Goal: Navigation & Orientation: Find specific page/section

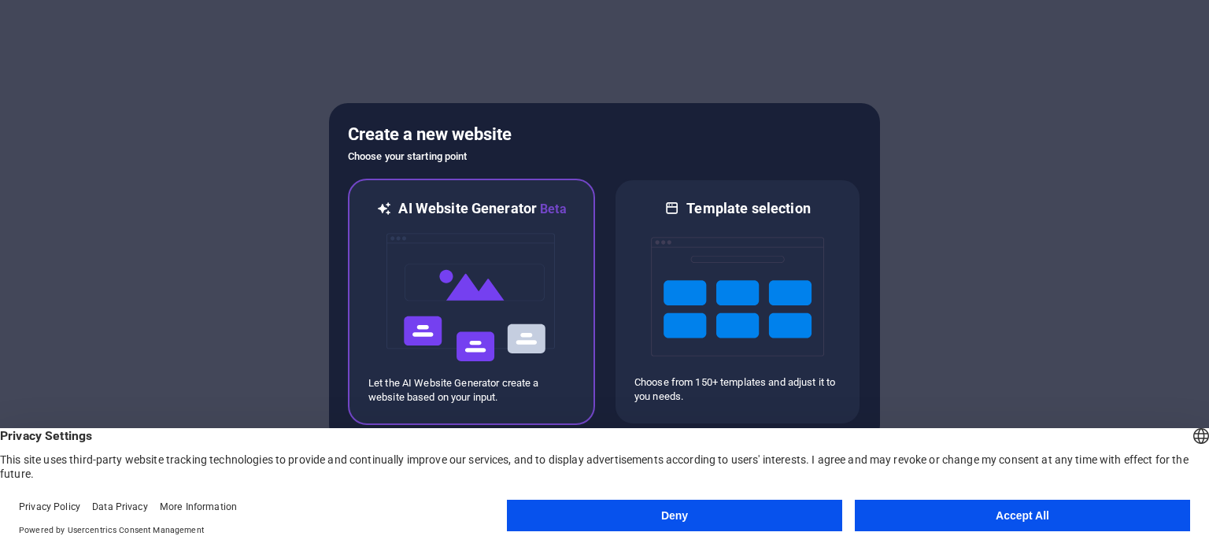
click at [502, 314] on img at bounding box center [471, 297] width 173 height 157
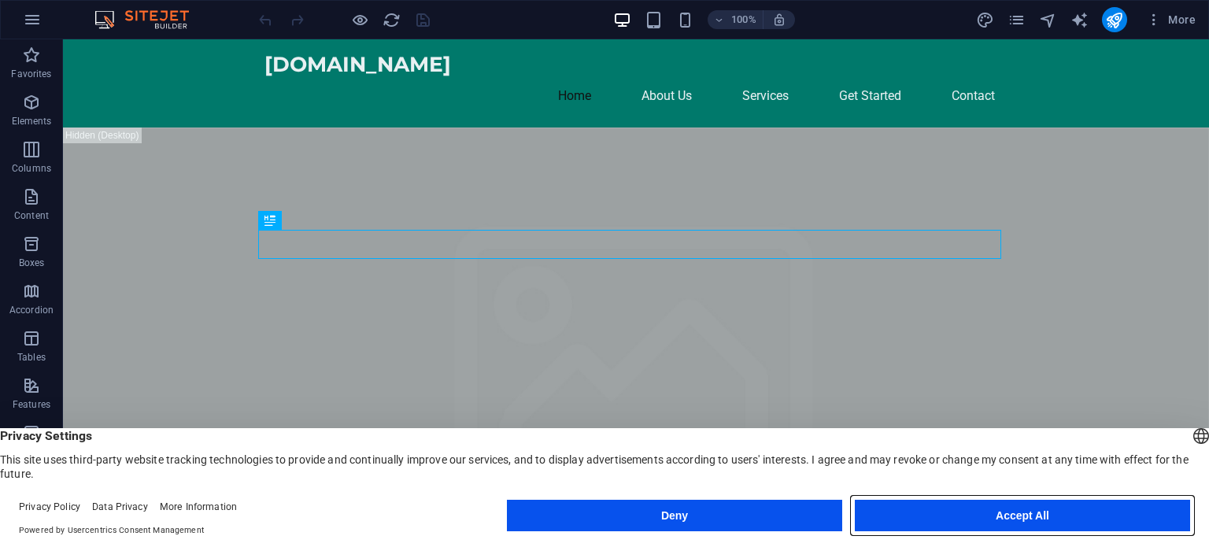
click at [1064, 518] on button "Accept All" at bounding box center [1022, 515] width 335 height 31
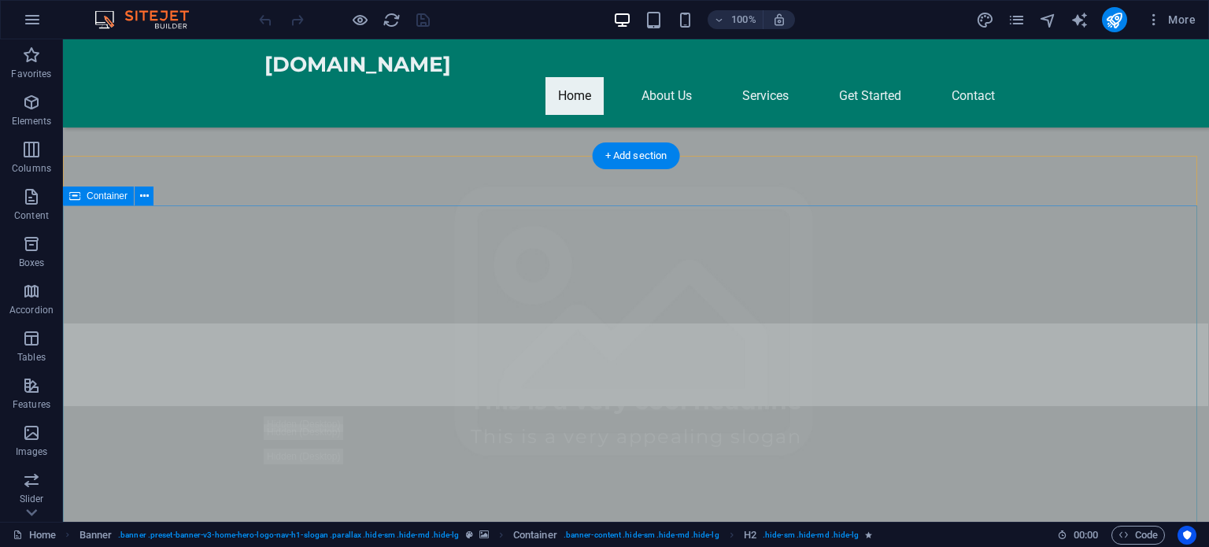
scroll to position [551, 0]
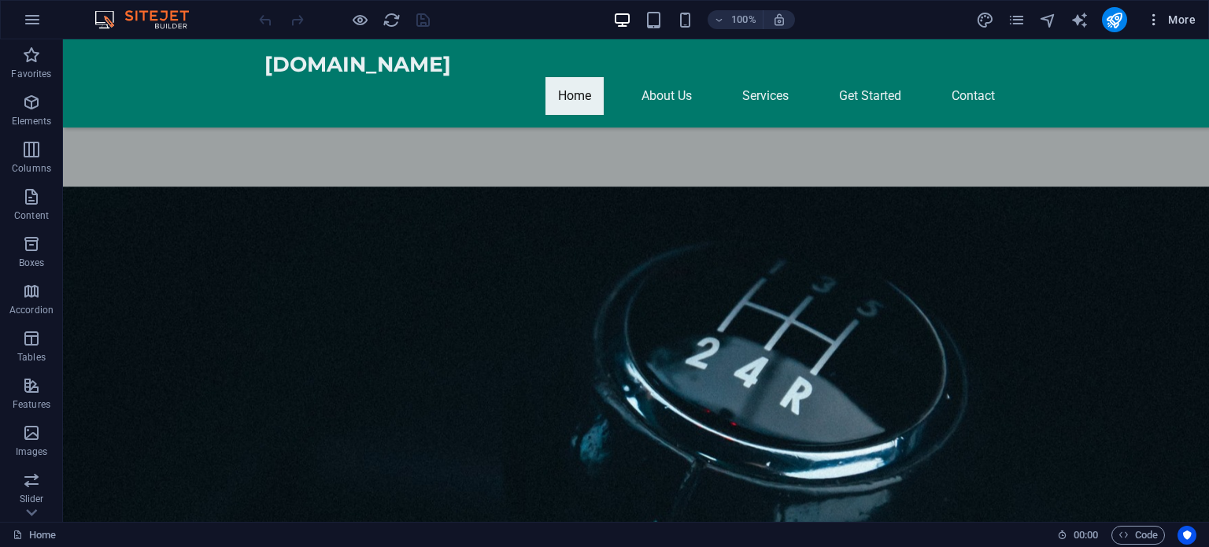
click at [1176, 17] on span "More" at bounding box center [1171, 20] width 50 height 16
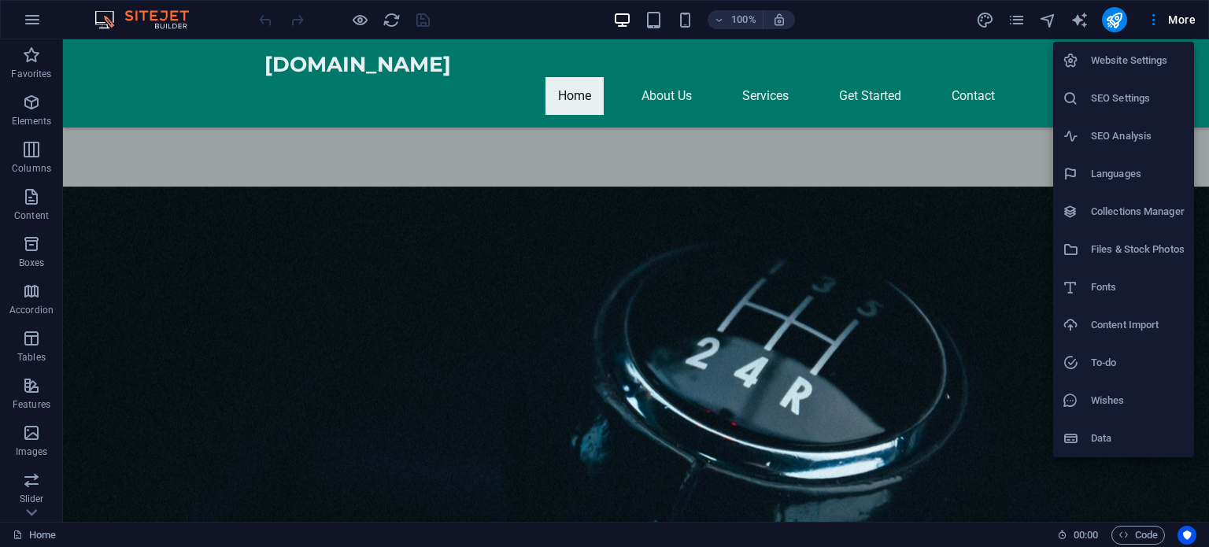
click at [811, 130] on div at bounding box center [604, 273] width 1209 height 547
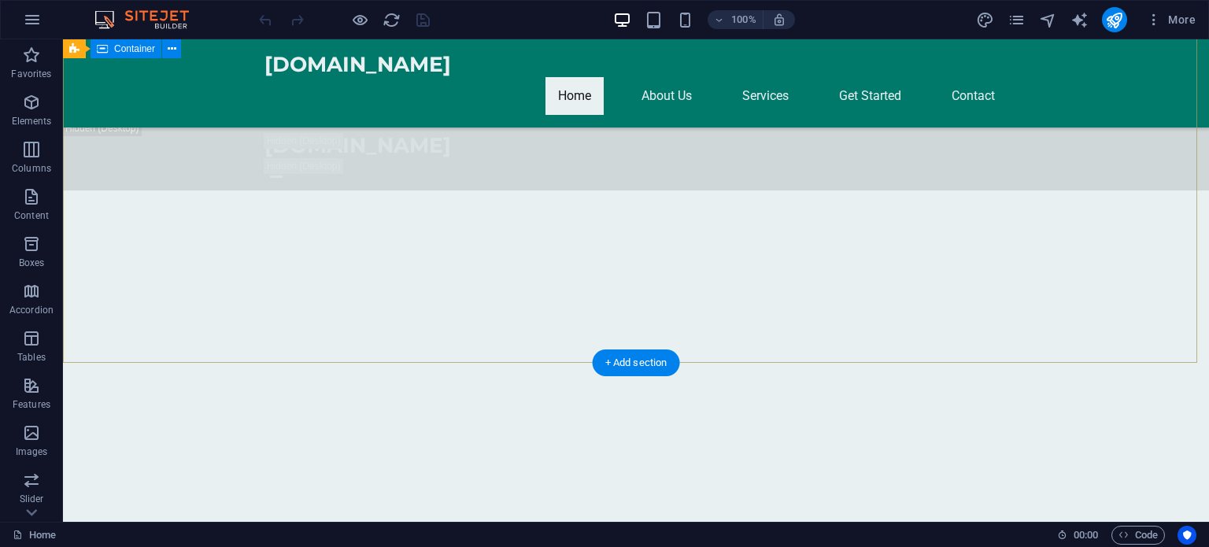
scroll to position [1810, 0]
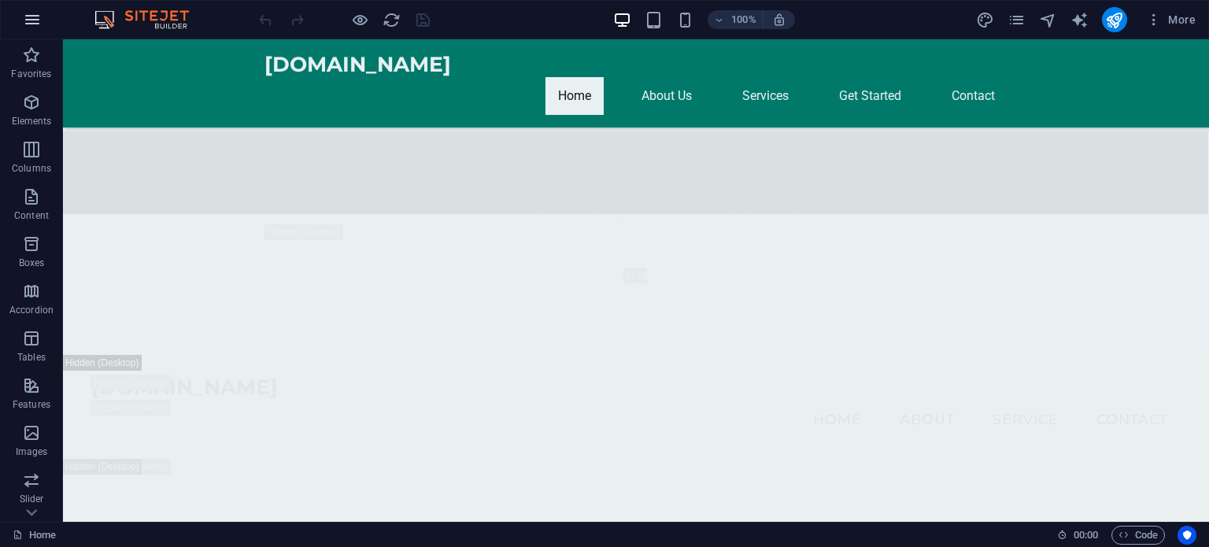
click at [31, 17] on icon "button" at bounding box center [32, 19] width 19 height 19
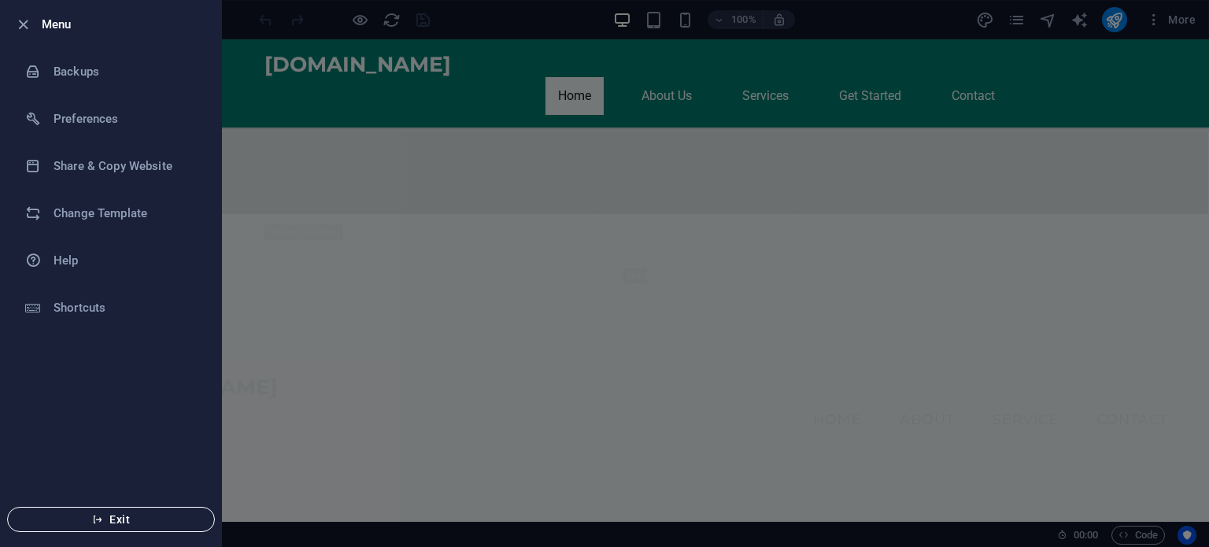
click at [104, 515] on span "Exit" at bounding box center [110, 519] width 181 height 13
